Goal: Transaction & Acquisition: Purchase product/service

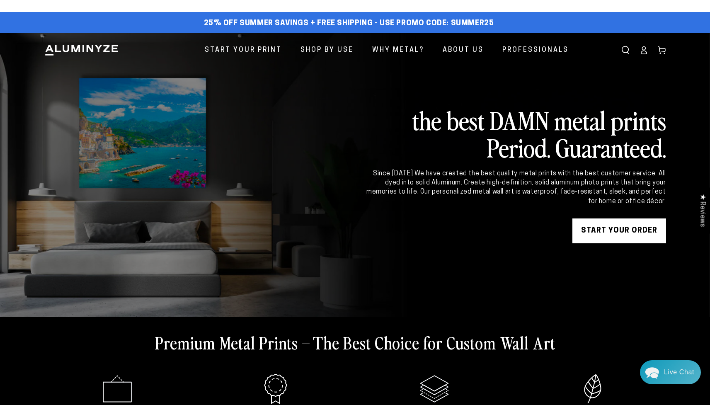
click at [581, 231] on link "START YOUR Order" at bounding box center [620, 231] width 94 height 25
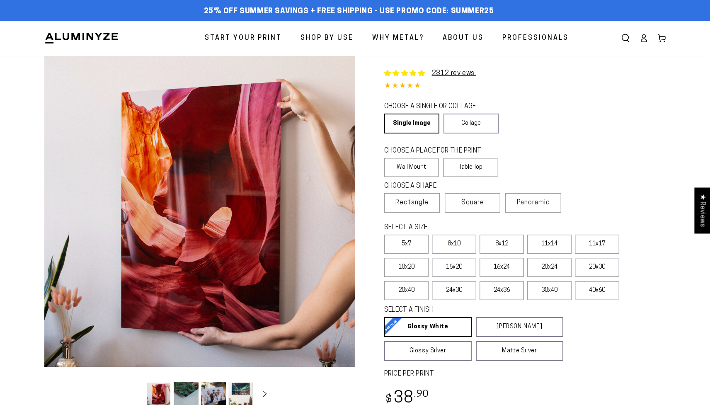
select select "**********"
click at [630, 146] on div "Close dialog Get 35% Off + Free Shipping on Your First Order! Plus, enjoy early…" at bounding box center [355, 202] width 710 height 405
click at [598, 294] on label "40x60" at bounding box center [597, 290] width 44 height 19
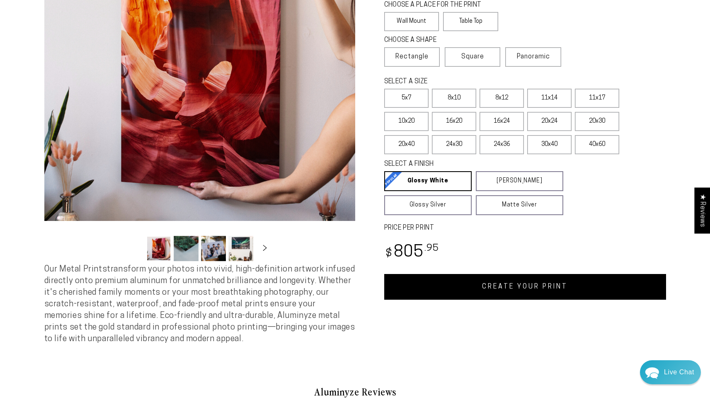
scroll to position [148, 0]
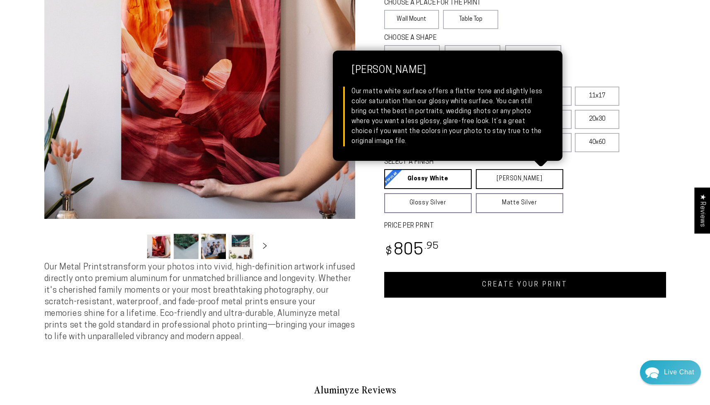
click at [494, 180] on link "[PERSON_NAME] Matte White Our matte white surface offers a flatter tone and sli…" at bounding box center [520, 179] width 88 height 20
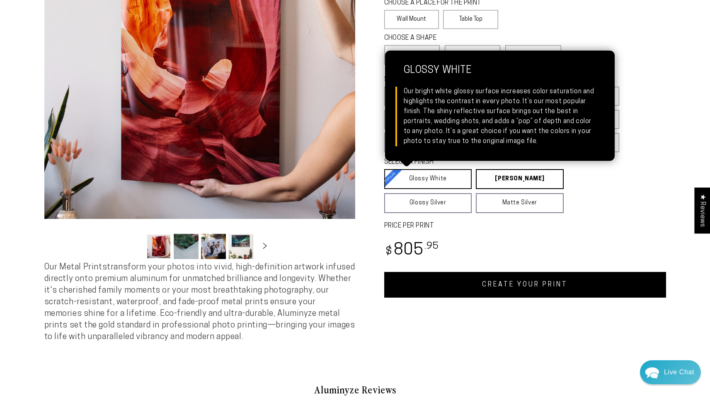
click at [445, 178] on link "Glossy White Glossy White Our bright white glossy surface increases color satur…" at bounding box center [428, 179] width 88 height 20
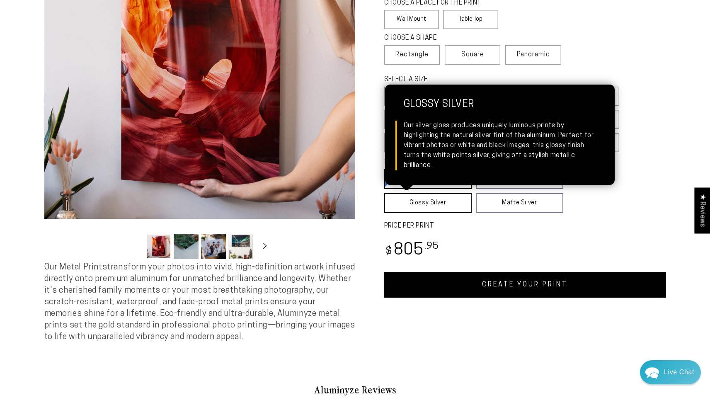
click at [439, 202] on link "Glossy Silver Glossy Silver Our silver gloss produces uniquely luminous prints …" at bounding box center [428, 203] width 88 height 20
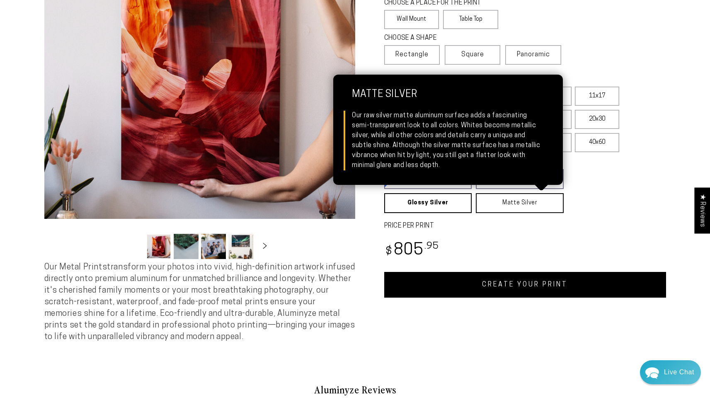
click at [484, 202] on link "Matte Silver Matte Silver Our raw silver matte aluminum surface adds a fascinat…" at bounding box center [520, 203] width 88 height 20
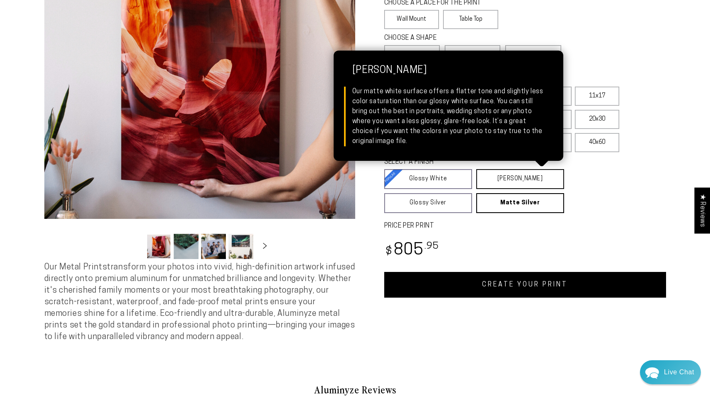
click at [504, 183] on link "[PERSON_NAME] Matte White Our matte white surface offers a flatter tone and sli…" at bounding box center [521, 179] width 88 height 20
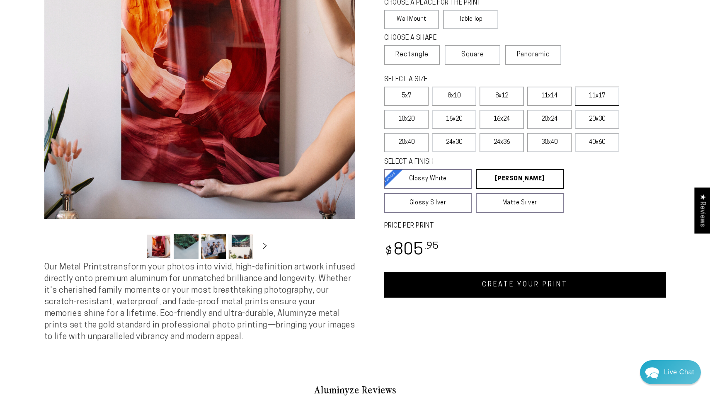
click at [601, 101] on label "11x17" at bounding box center [597, 96] width 44 height 19
